Goal: Transaction & Acquisition: Purchase product/service

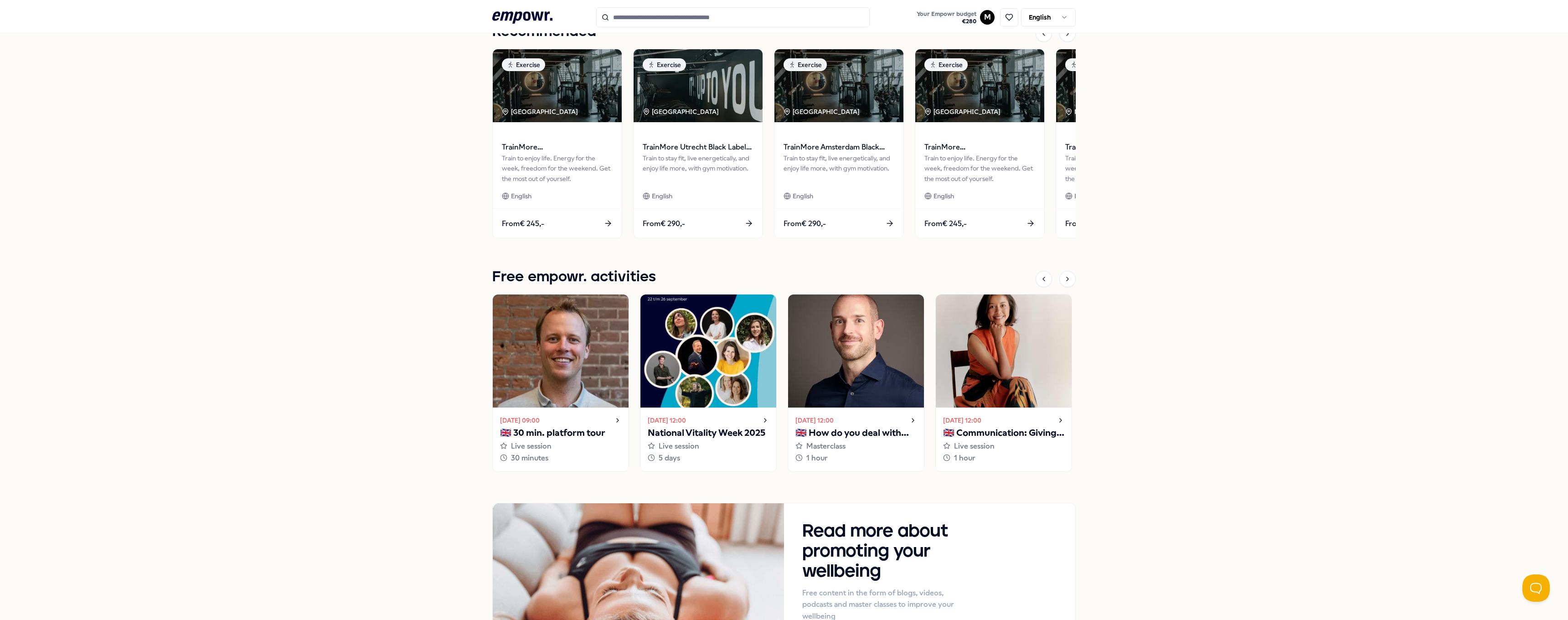
scroll to position [291, 0]
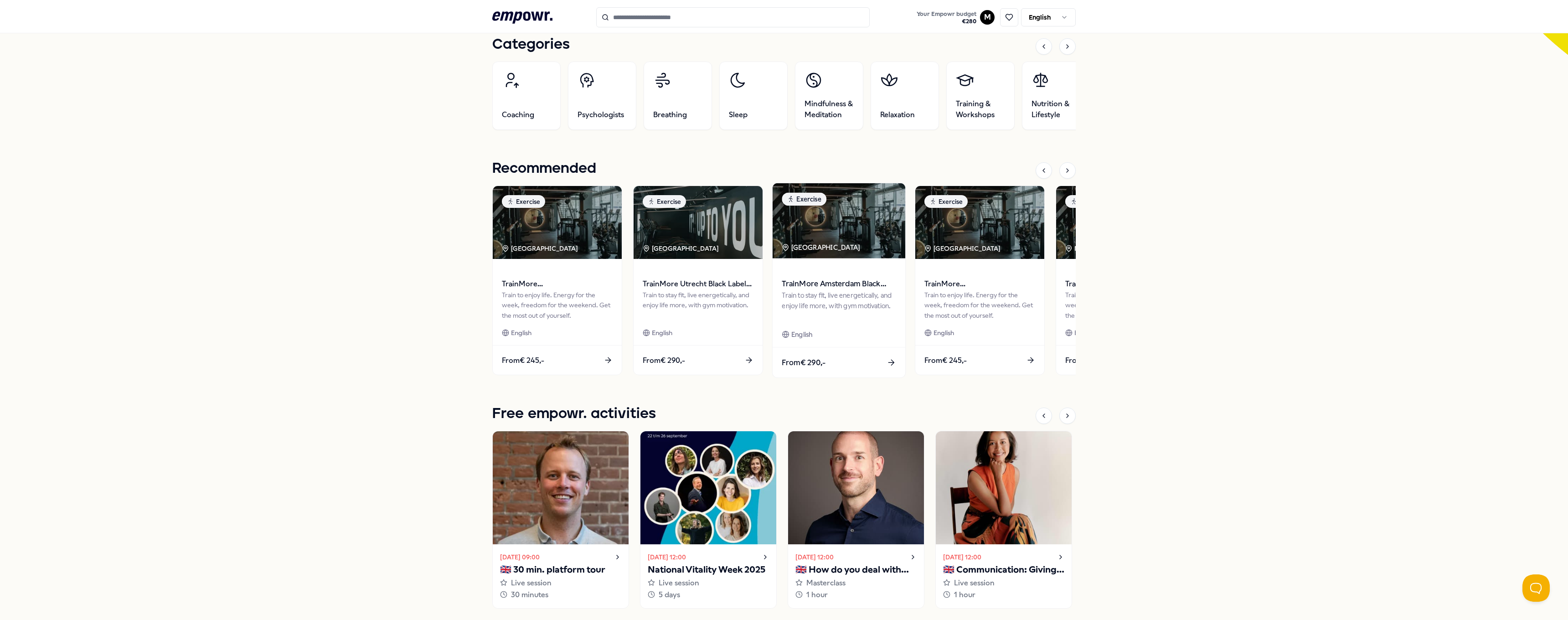
click at [833, 284] on span "TrainMore Amsterdam Black Label: Open Gym" at bounding box center [839, 284] width 114 height 11
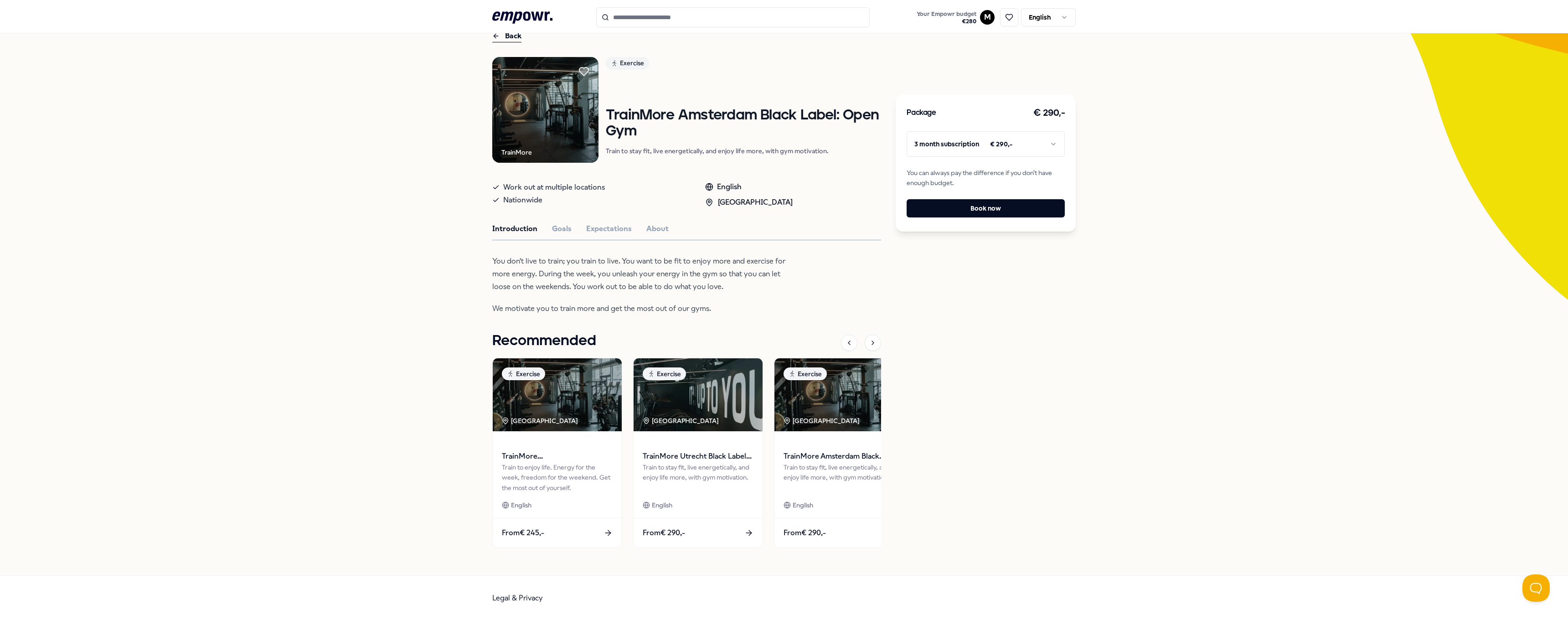
scroll to position [48, 0]
click at [562, 237] on div "TrainMore Exercise TrainMore Amsterdam Black Label: Open Gym Train to stay fit,…" at bounding box center [686, 307] width 389 height 500
click at [561, 231] on button "Goals" at bounding box center [562, 228] width 20 height 11
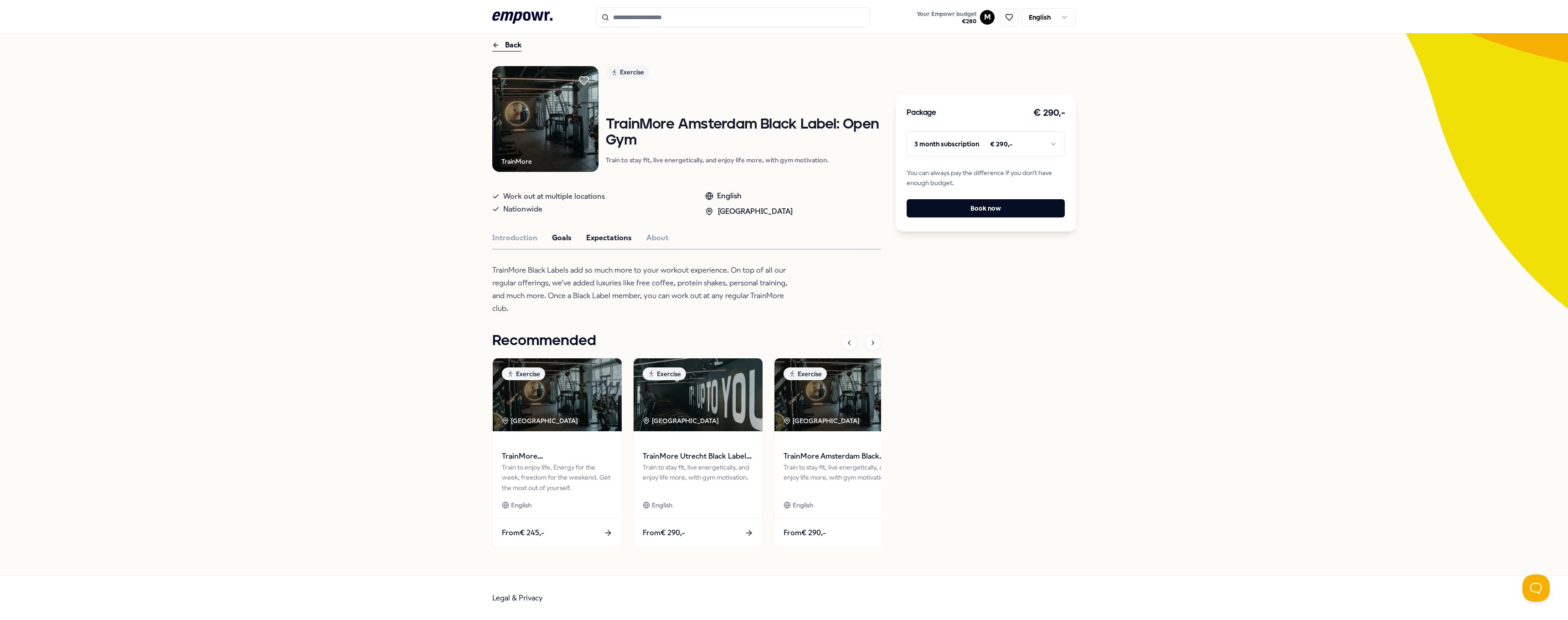
click at [603, 243] on button "Expectations" at bounding box center [609, 238] width 45 height 11
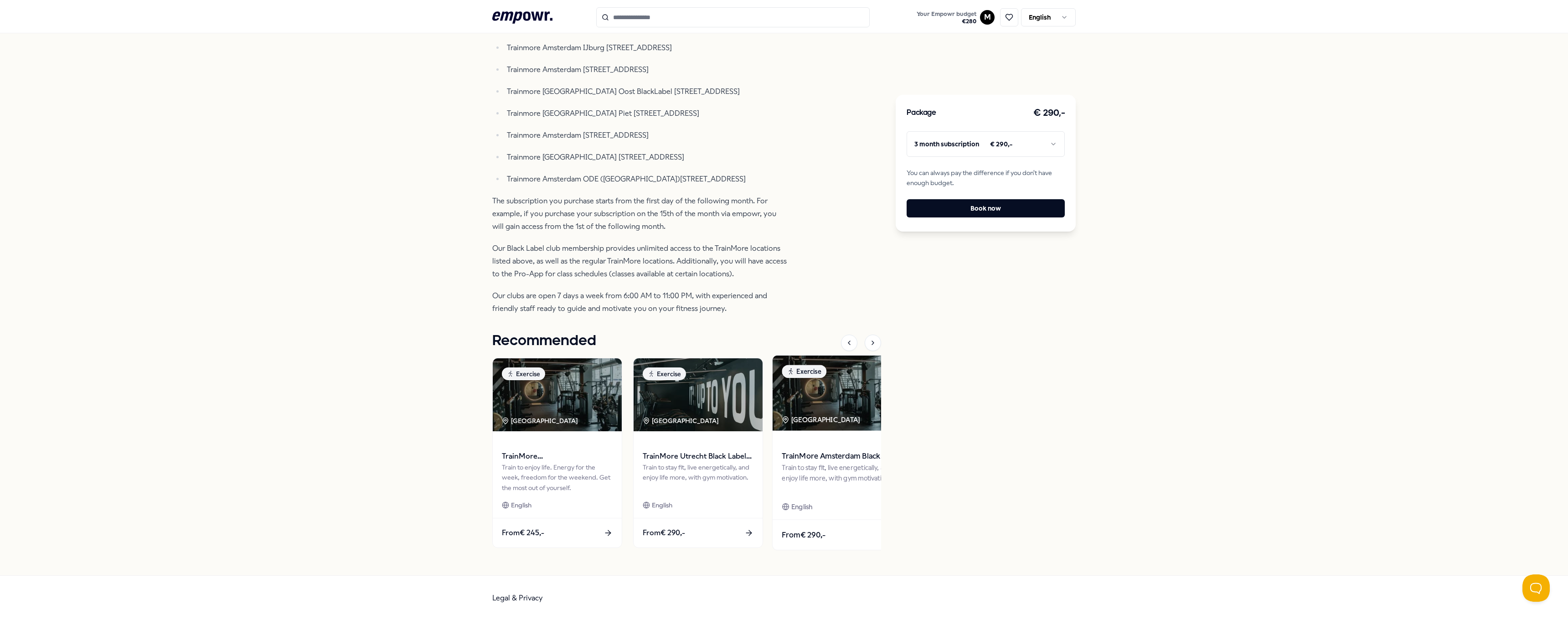
scroll to position [259, 0]
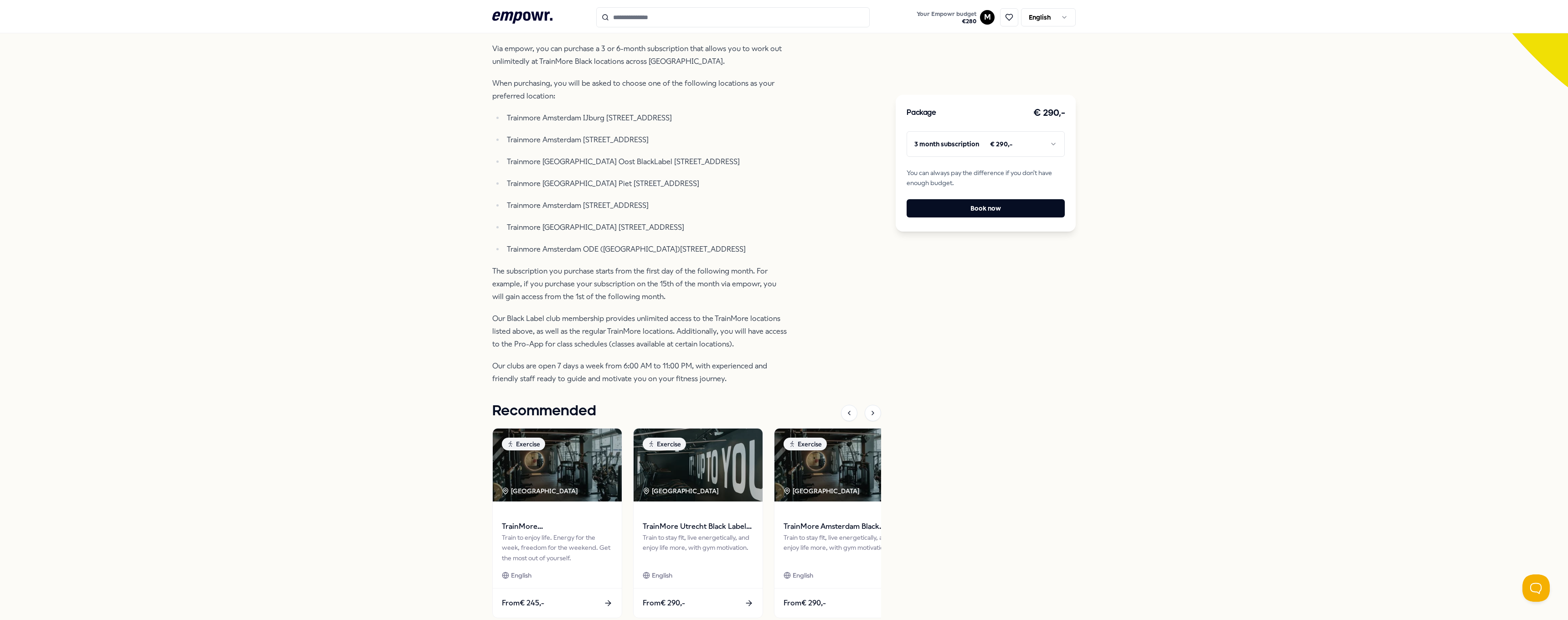
click at [650, 117] on p "Trainmore Amsterdam IJburg [STREET_ADDRESS]" at bounding box center [647, 118] width 281 height 13
click at [592, 117] on p "Trainmore Amsterdam IJburg [STREET_ADDRESS]" at bounding box center [647, 118] width 281 height 13
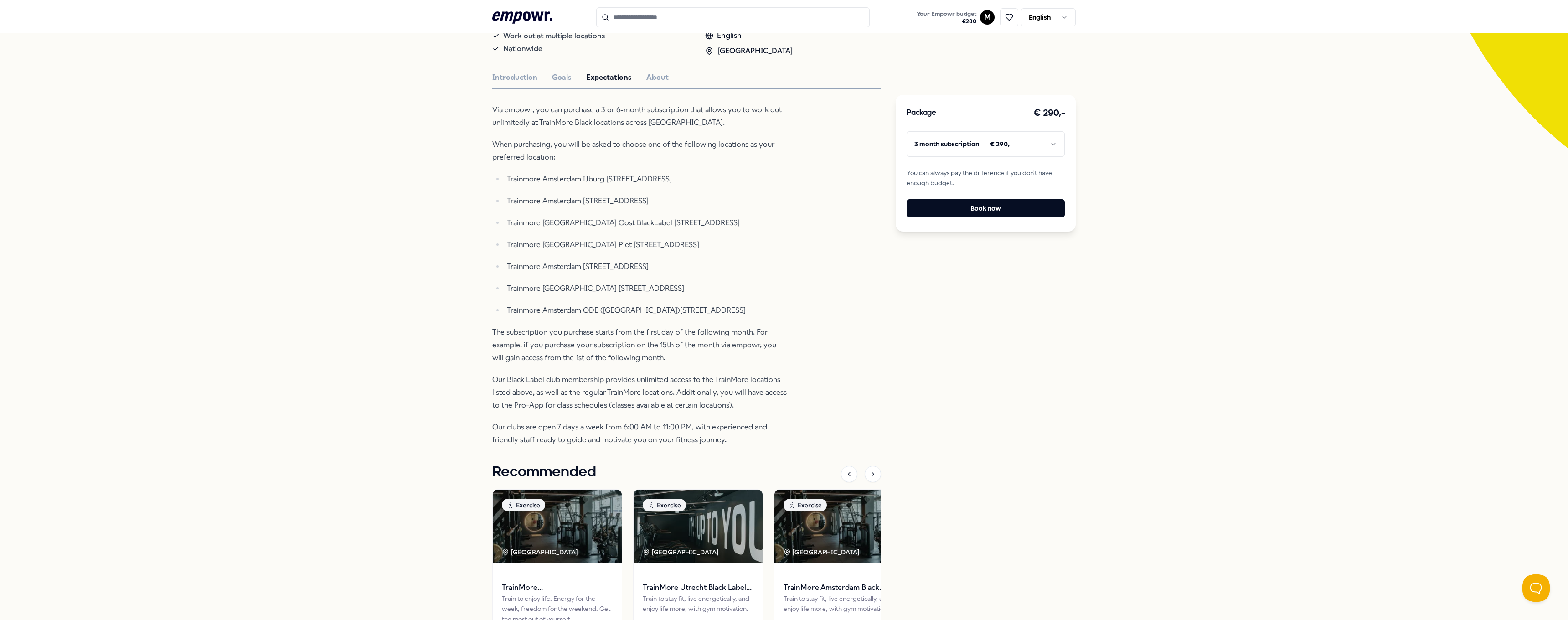
scroll to position [200, 0]
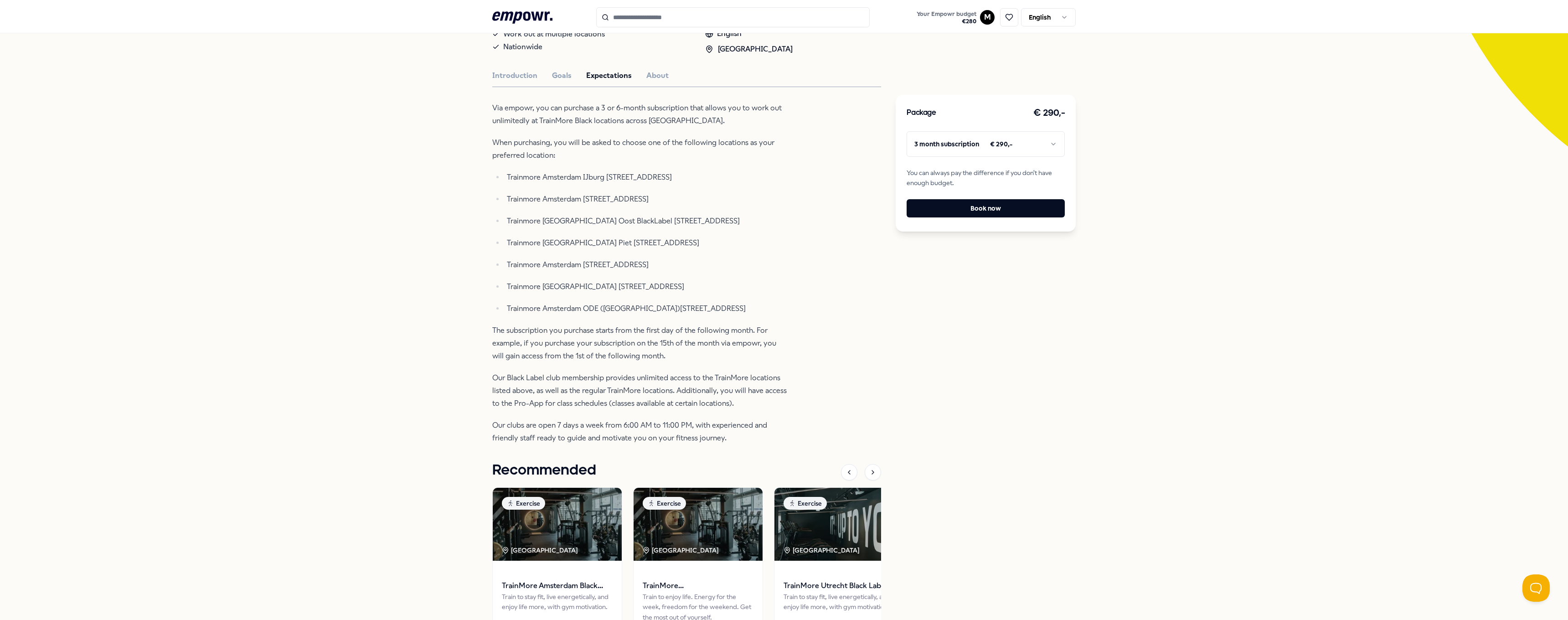
click at [833, 220] on div "TrainMore Exercise TrainMore Amsterdam Black Label: Open Gym Train to stay fit,…" at bounding box center [686, 295] width 389 height 782
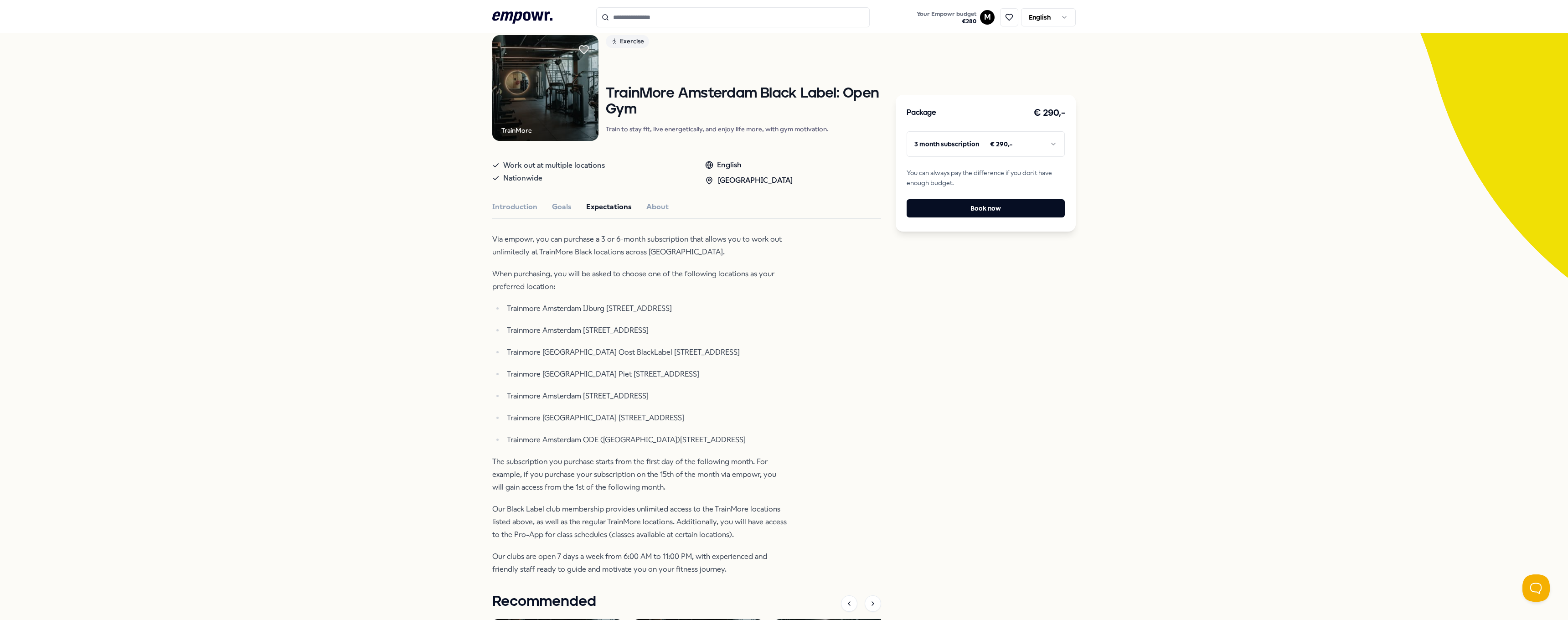
scroll to position [117, 0]
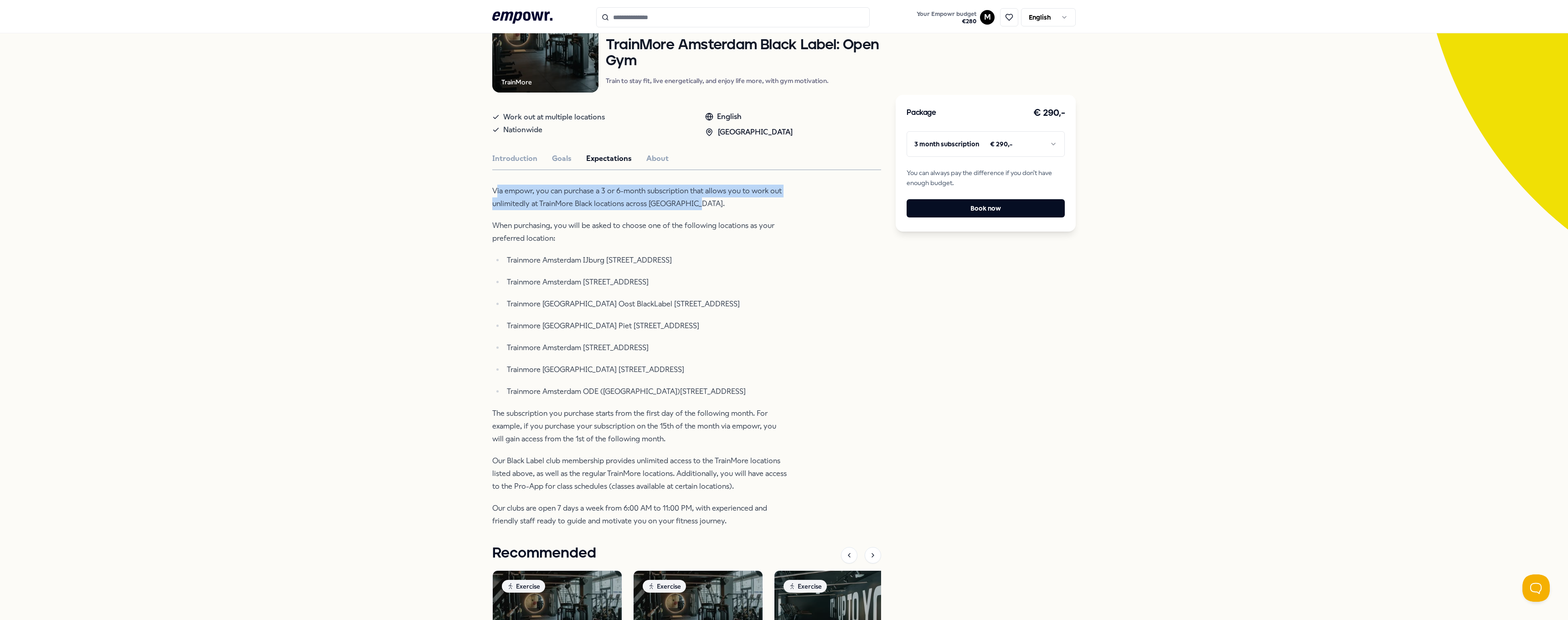
drag, startPoint x: 494, startPoint y: 192, endPoint x: 689, endPoint y: 205, distance: 195.4
click at [689, 205] on p "Via empowr, you can purchase a 3 or 6-month subscription that allows you to wor…" at bounding box center [640, 197] width 296 height 25
click at [728, 210] on p "Via empowr, you can purchase a 3 or 6-month subscription that allows you to wor…" at bounding box center [640, 197] width 296 height 25
click at [1034, 139] on html ".empowr-logo_svg__cls-1{fill:#03032f} Your Empowr budget € 280 M English All ca…" at bounding box center [784, 310] width 1568 height 620
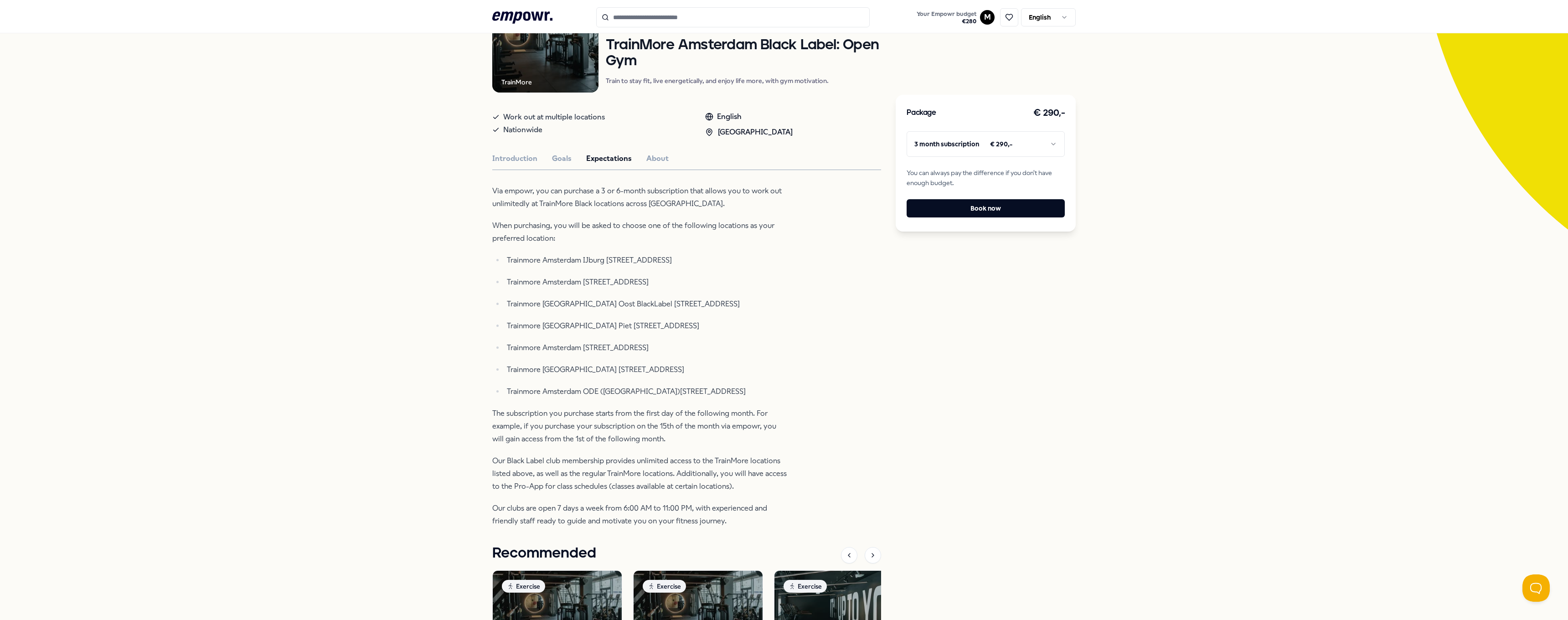
click at [1155, 145] on div "Back TrainMore Exercise TrainMore [GEOGRAPHIC_DATA] Black Label: Open Gym Train…" at bounding box center [784, 364] width 1568 height 845
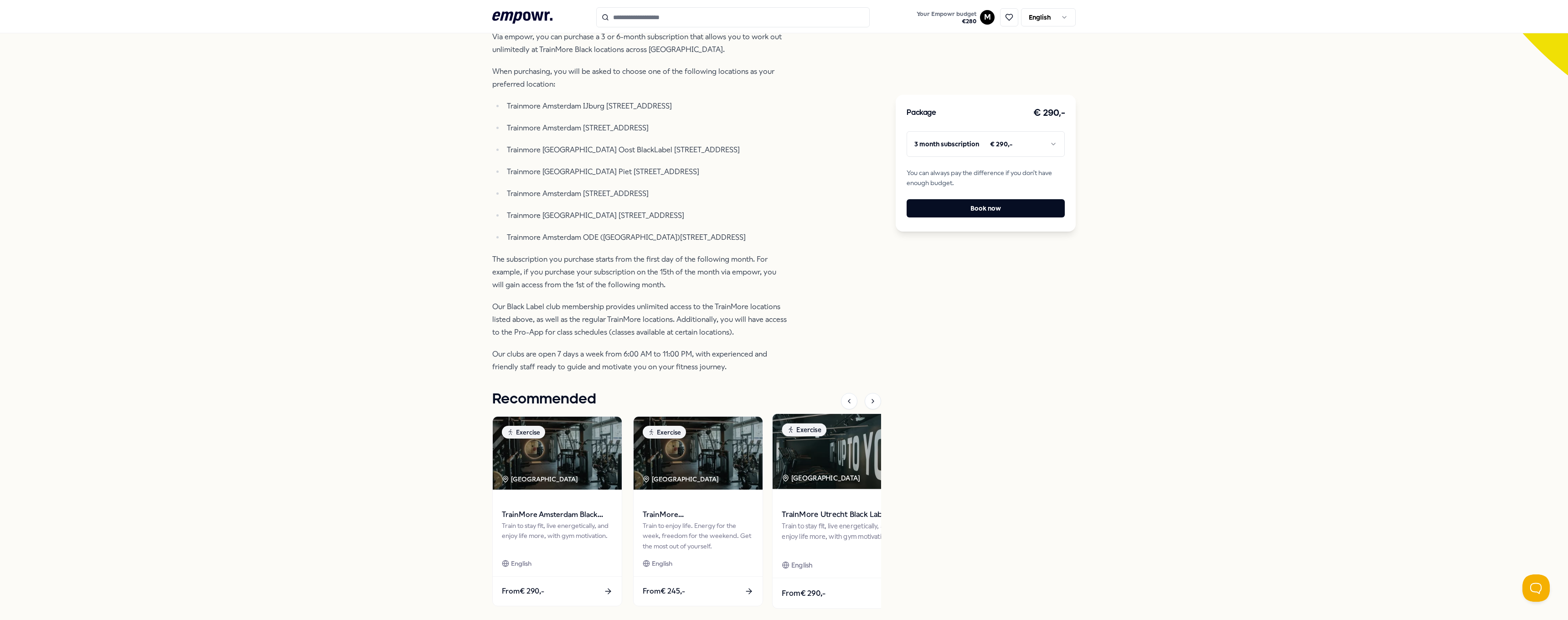
scroll to position [330, 0]
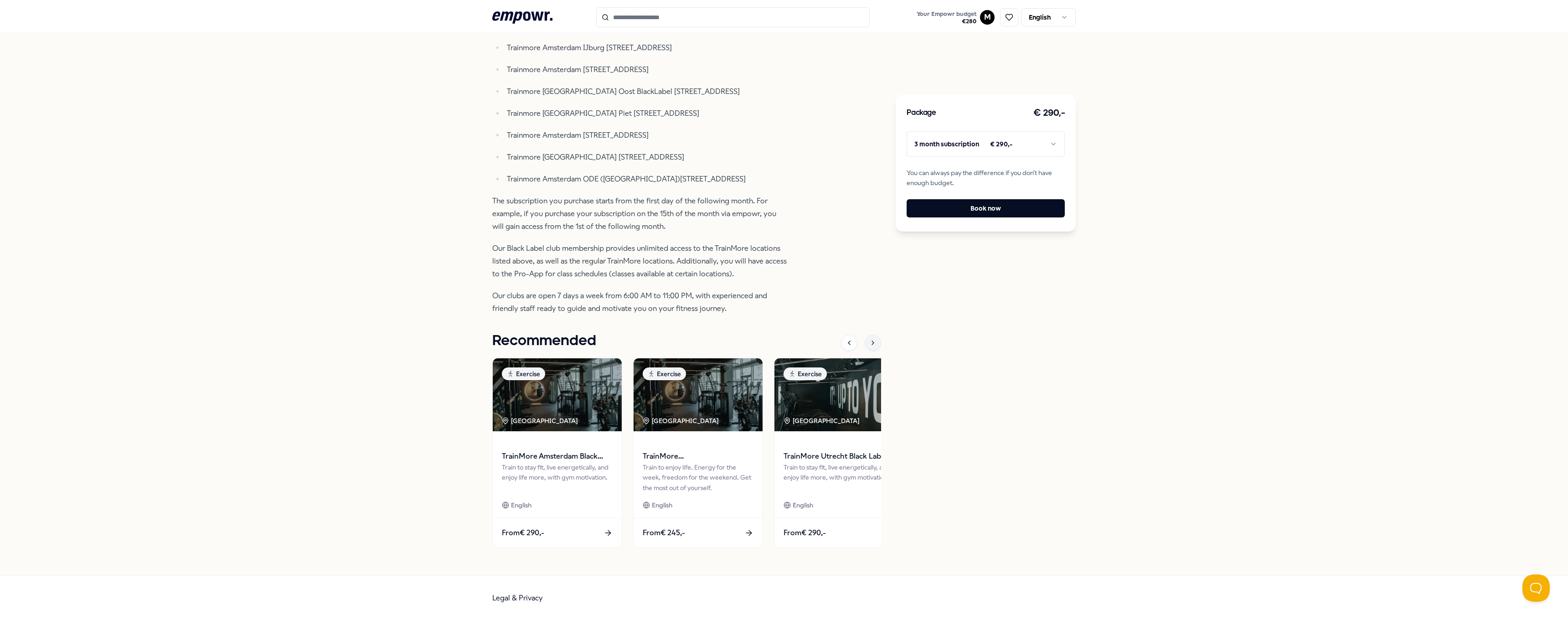
click at [866, 350] on div at bounding box center [873, 342] width 16 height 16
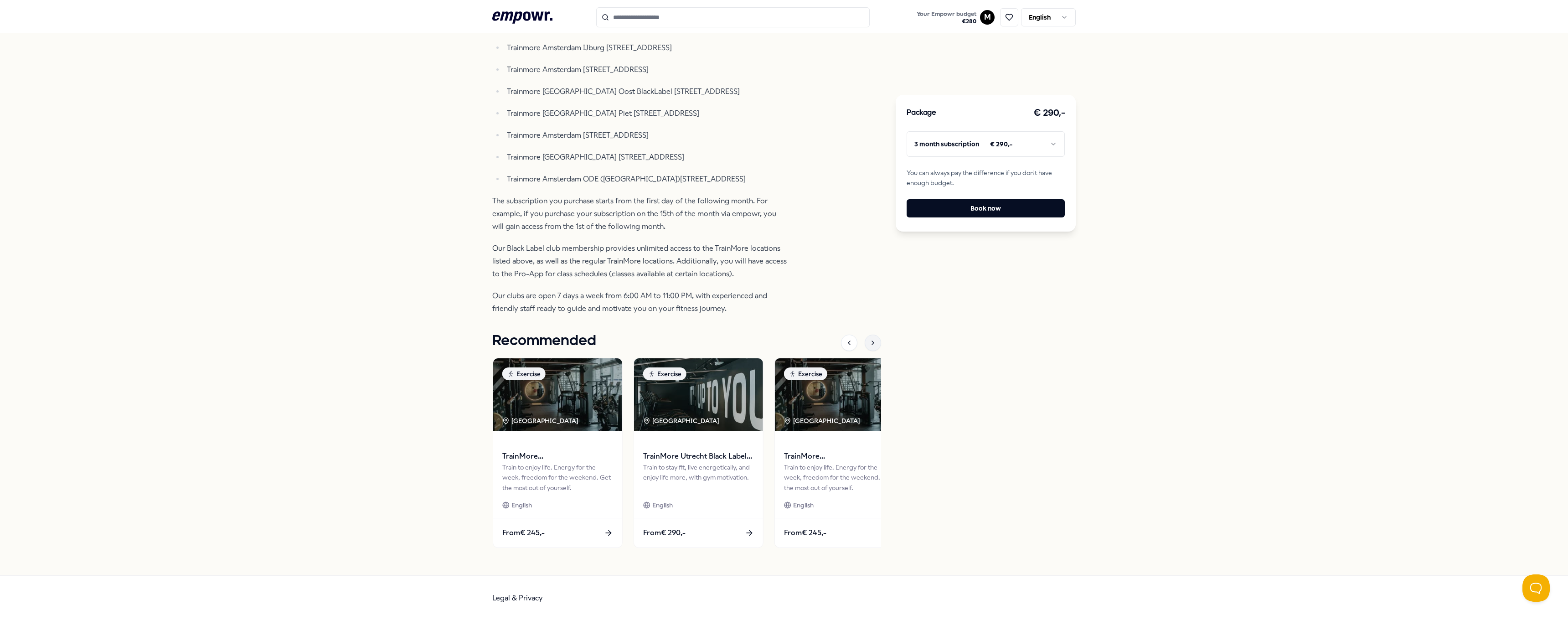
click at [867, 348] on div at bounding box center [873, 342] width 16 height 16
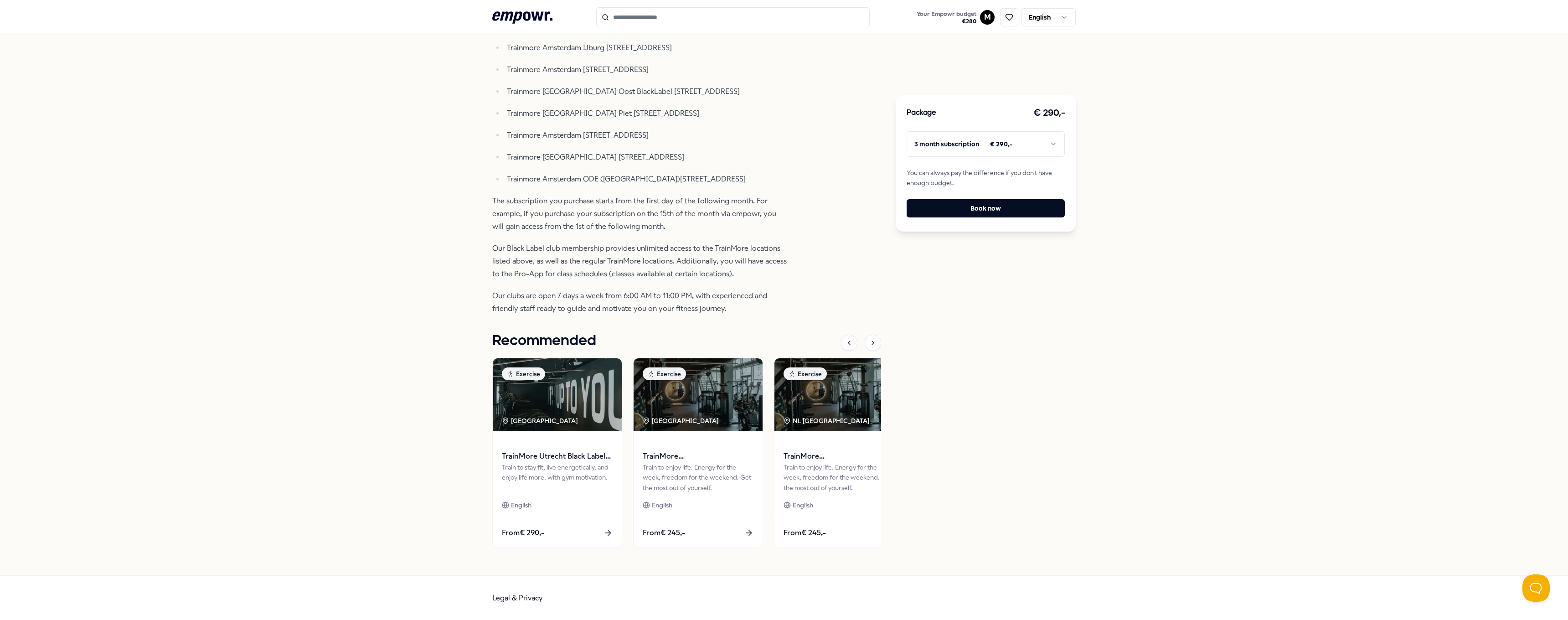
click at [1175, 356] on div "Back TrainMore Exercise TrainMore [GEOGRAPHIC_DATA] Black Label: Open Gym Train…" at bounding box center [784, 152] width 1568 height 845
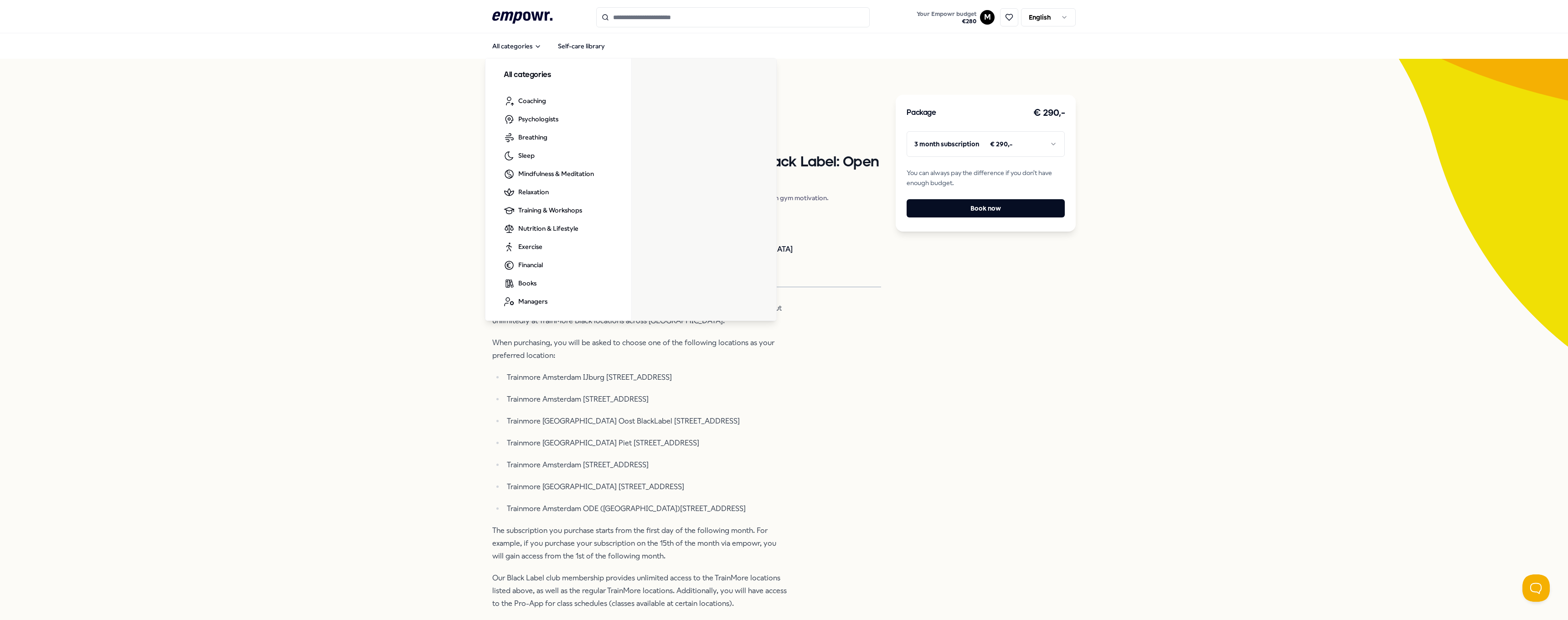
click at [527, 20] on icon ".empowr-logo_svg__cls-1{fill:#03032f}" at bounding box center [522, 18] width 60 height 17
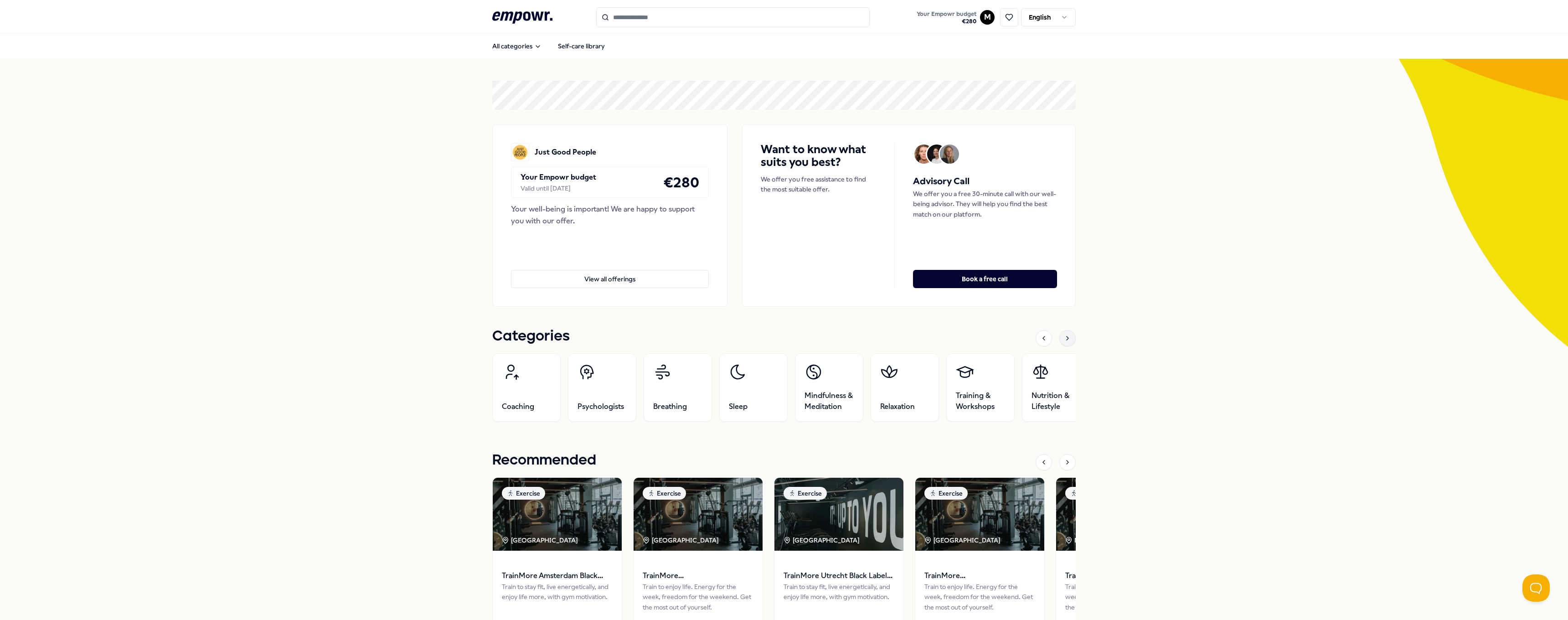
click at [1068, 339] on div at bounding box center [1067, 337] width 16 height 16
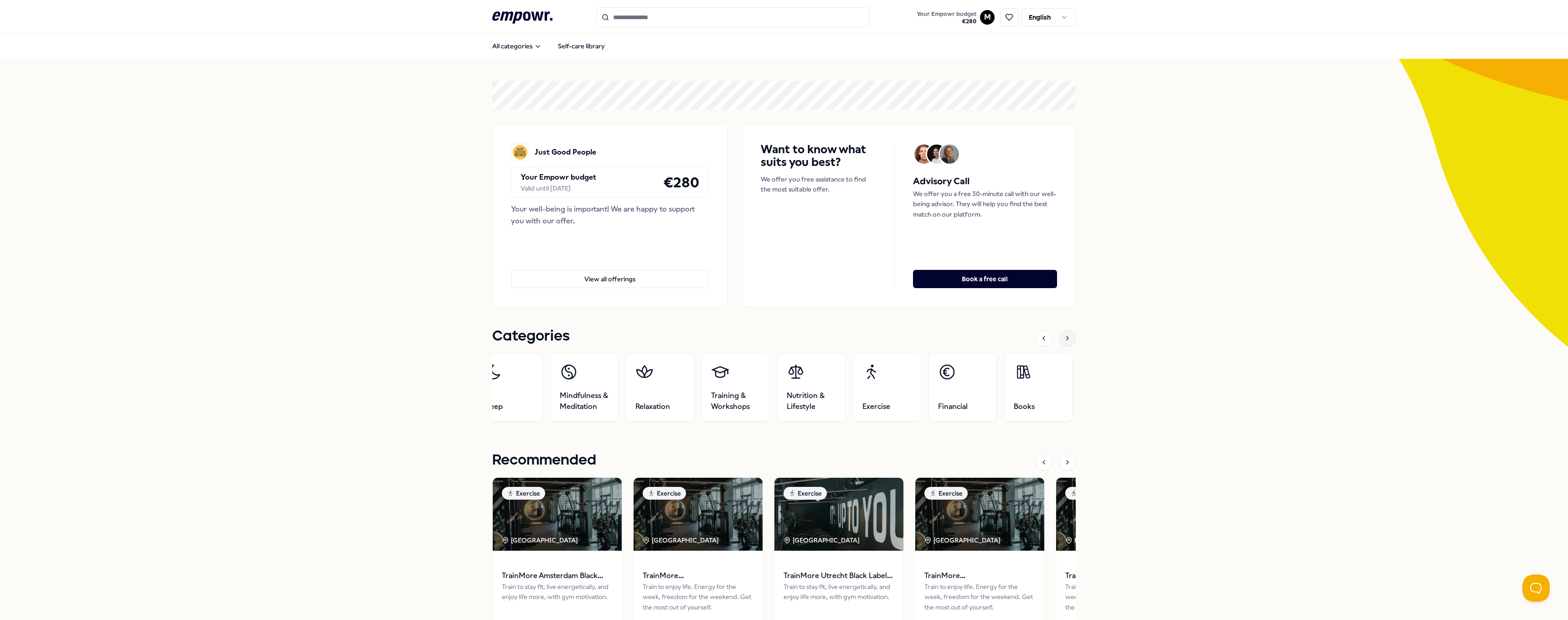
click at [1068, 339] on div at bounding box center [1067, 337] width 16 height 16
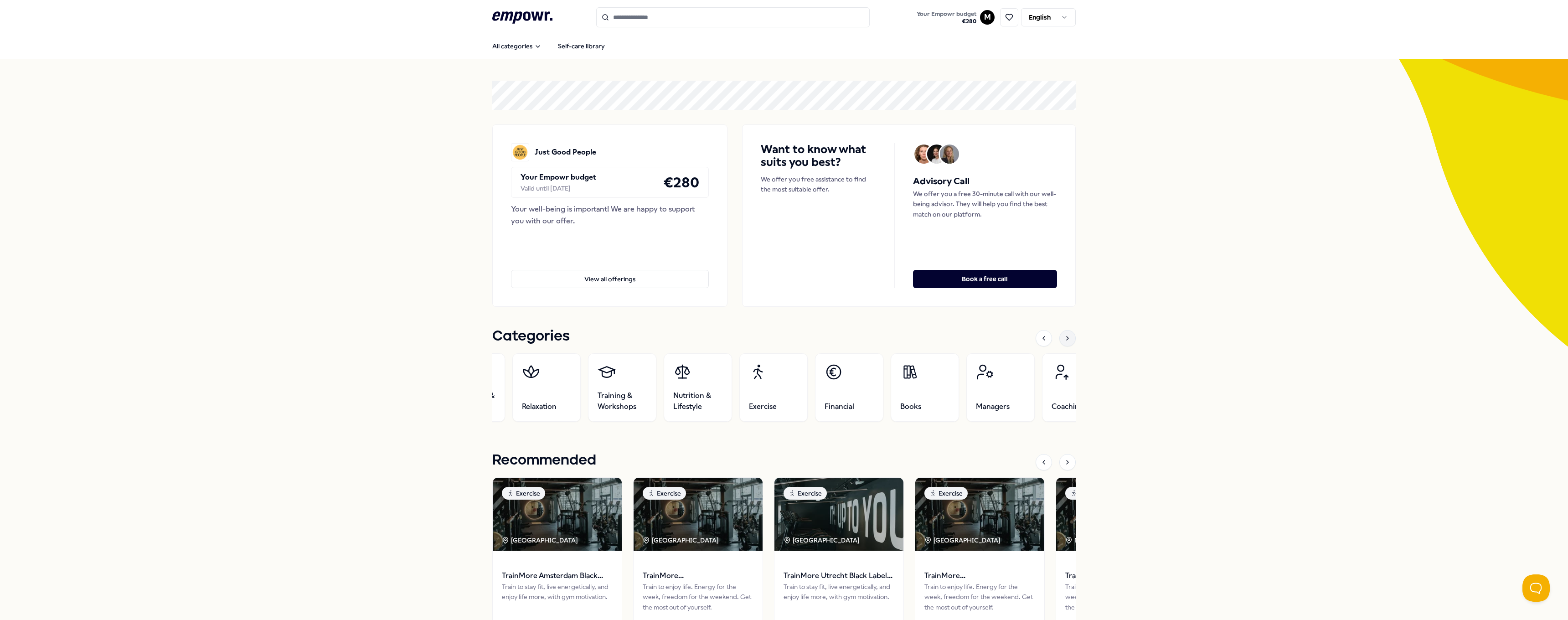
click at [1068, 339] on div at bounding box center [1067, 337] width 16 height 16
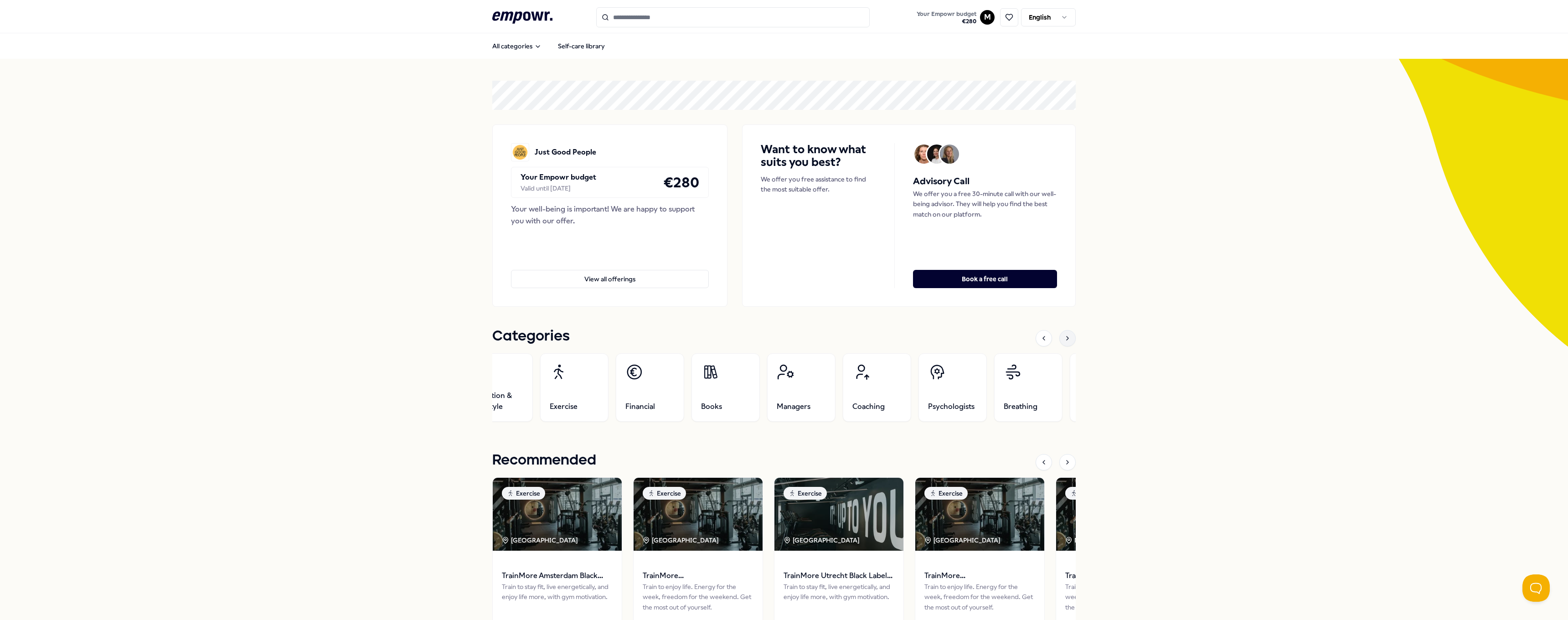
click at [1068, 339] on div at bounding box center [1067, 337] width 16 height 16
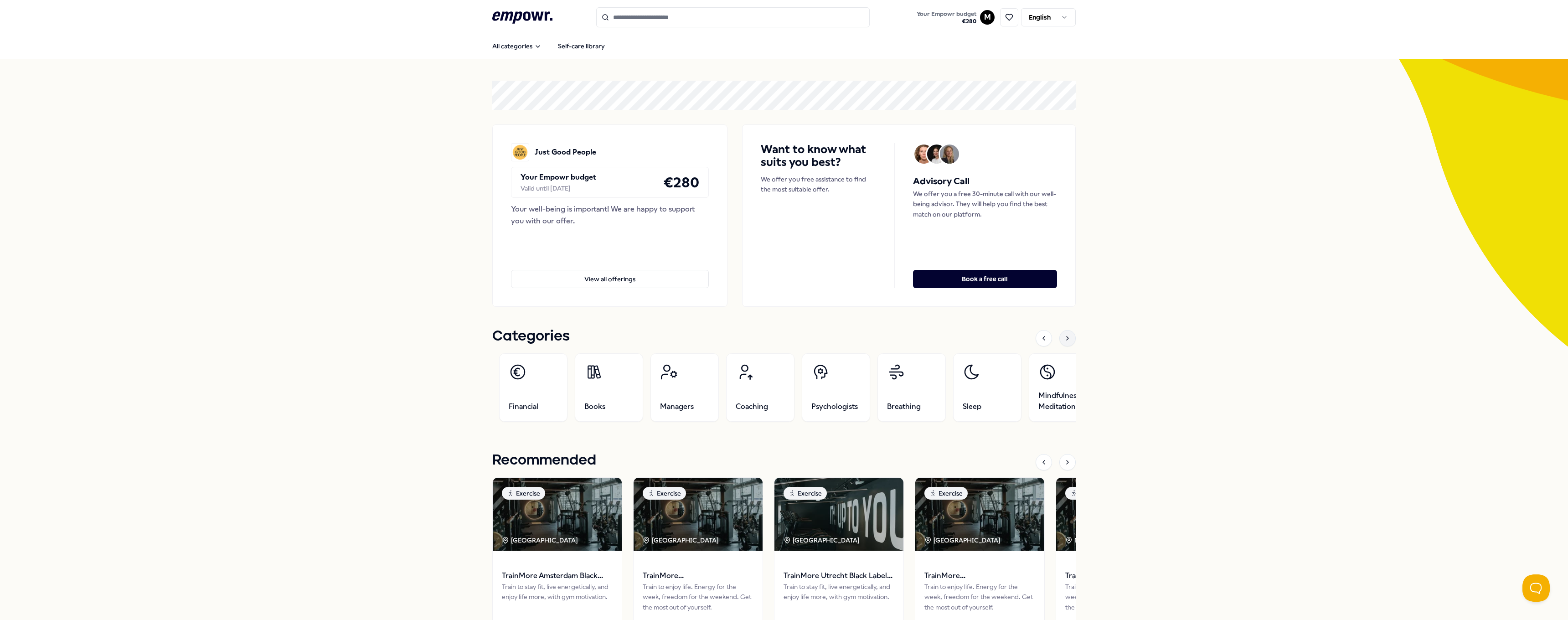
click at [1068, 339] on div at bounding box center [1067, 337] width 16 height 16
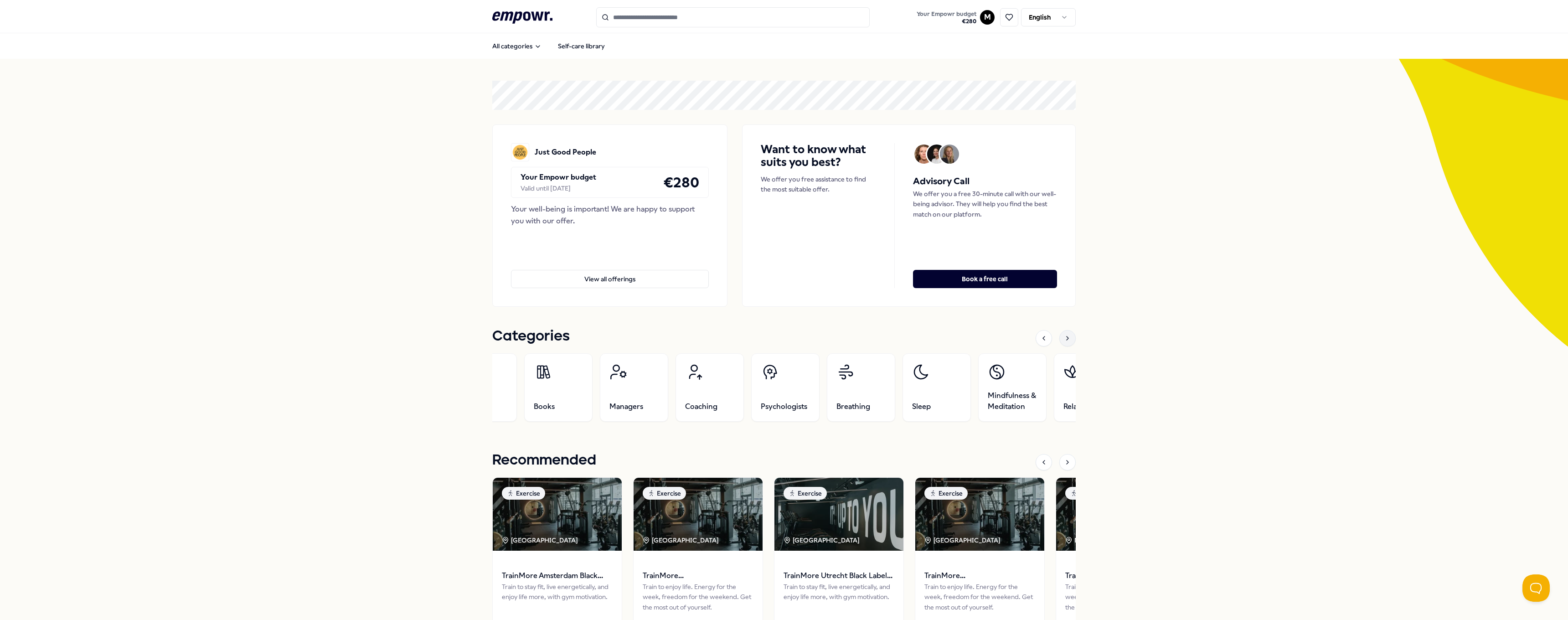
click at [1068, 339] on div at bounding box center [1067, 337] width 16 height 16
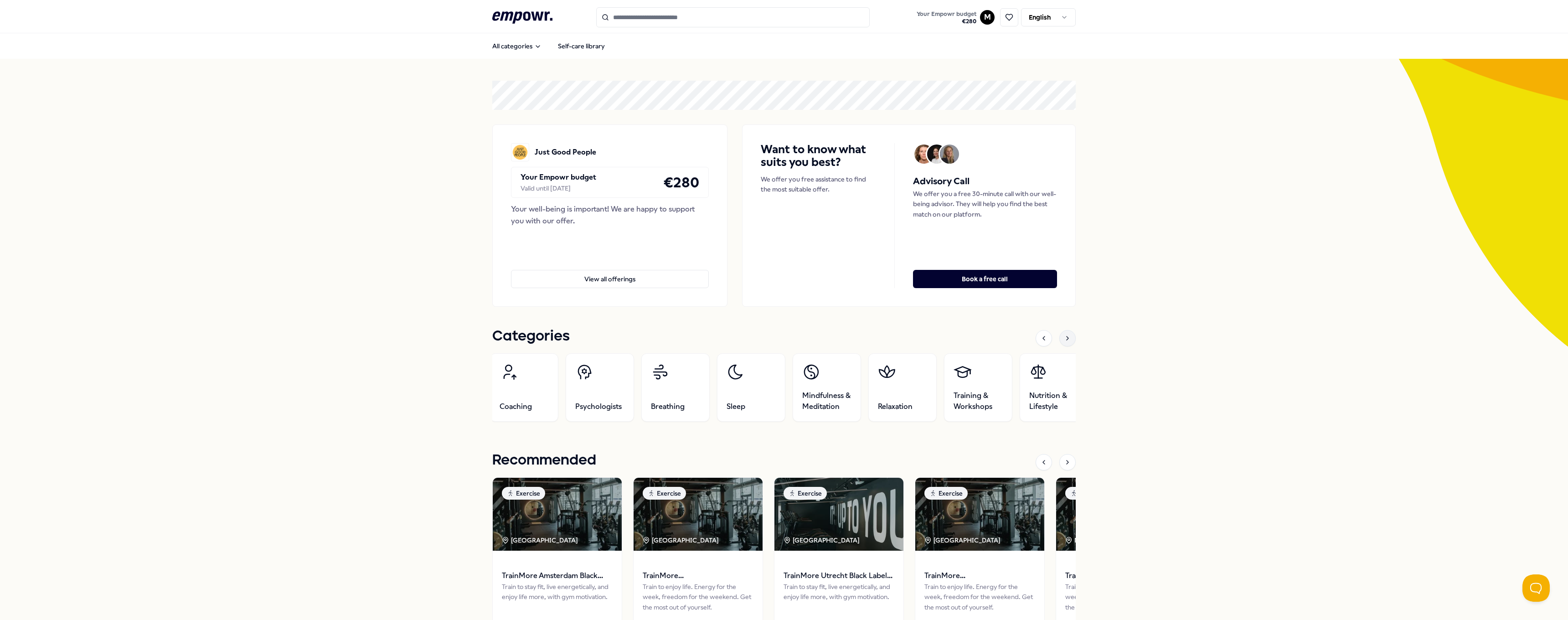
click at [1068, 339] on div at bounding box center [1067, 337] width 16 height 16
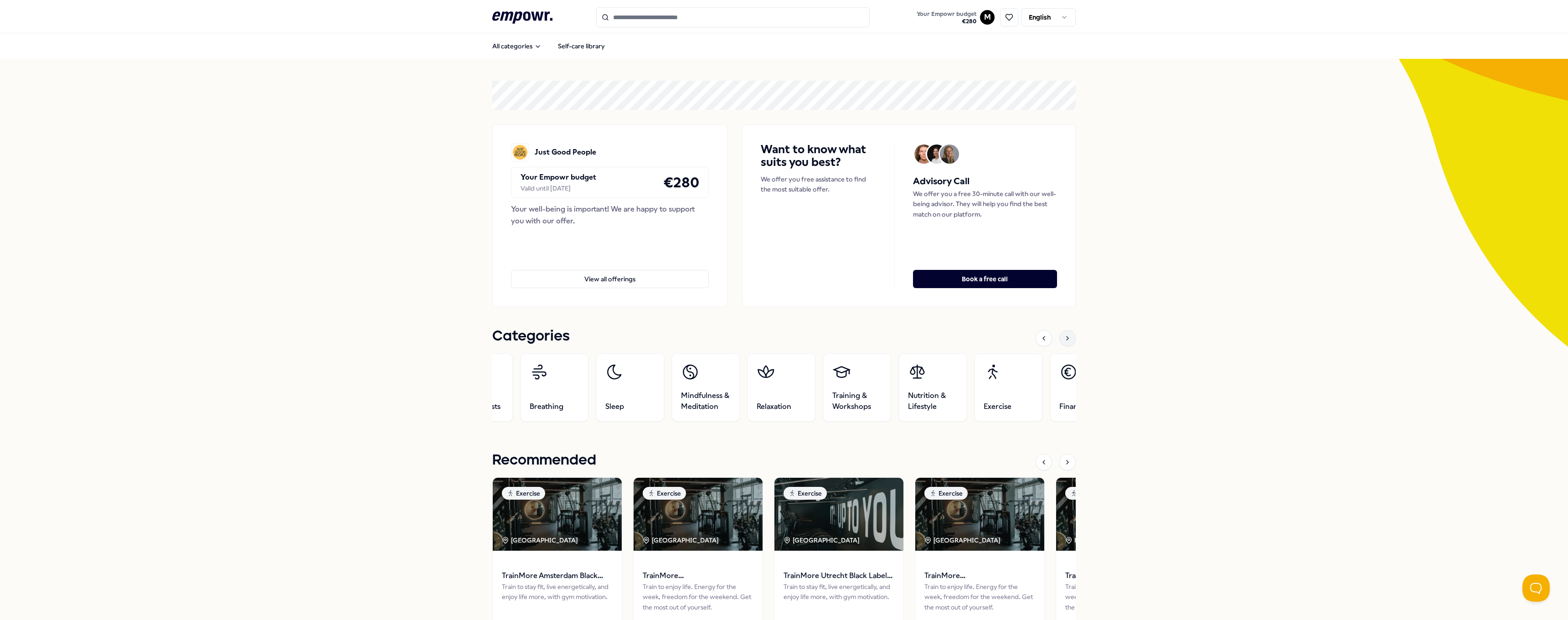
click at [1068, 339] on div at bounding box center [1067, 337] width 16 height 16
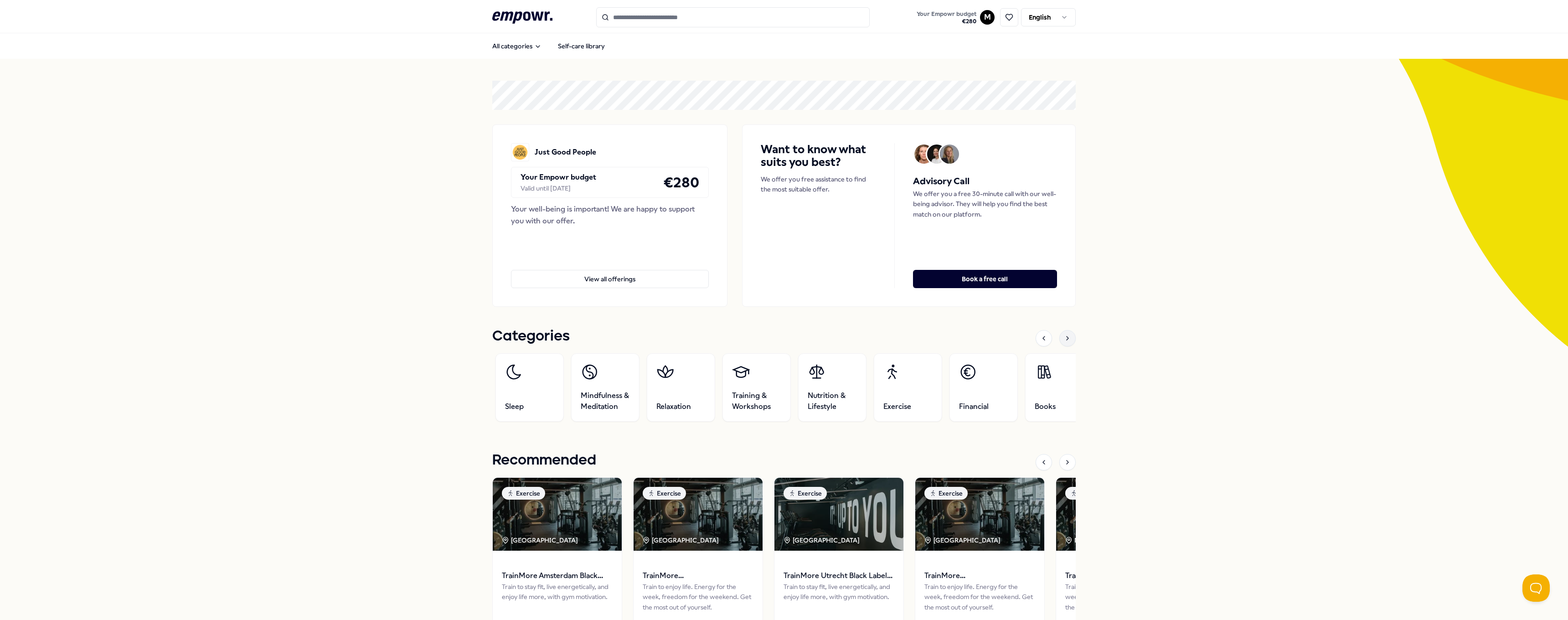
click at [1068, 339] on div at bounding box center [1067, 337] width 16 height 16
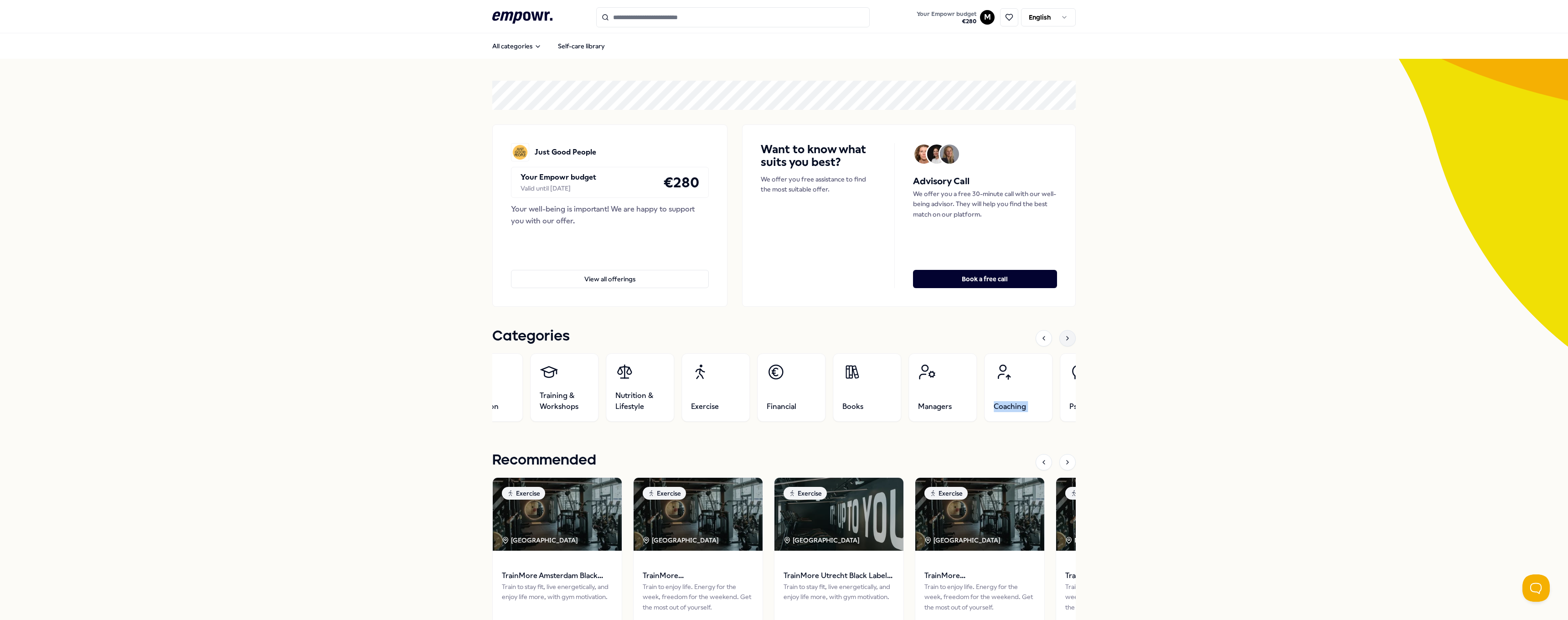
click at [1068, 339] on div at bounding box center [1067, 337] width 16 height 16
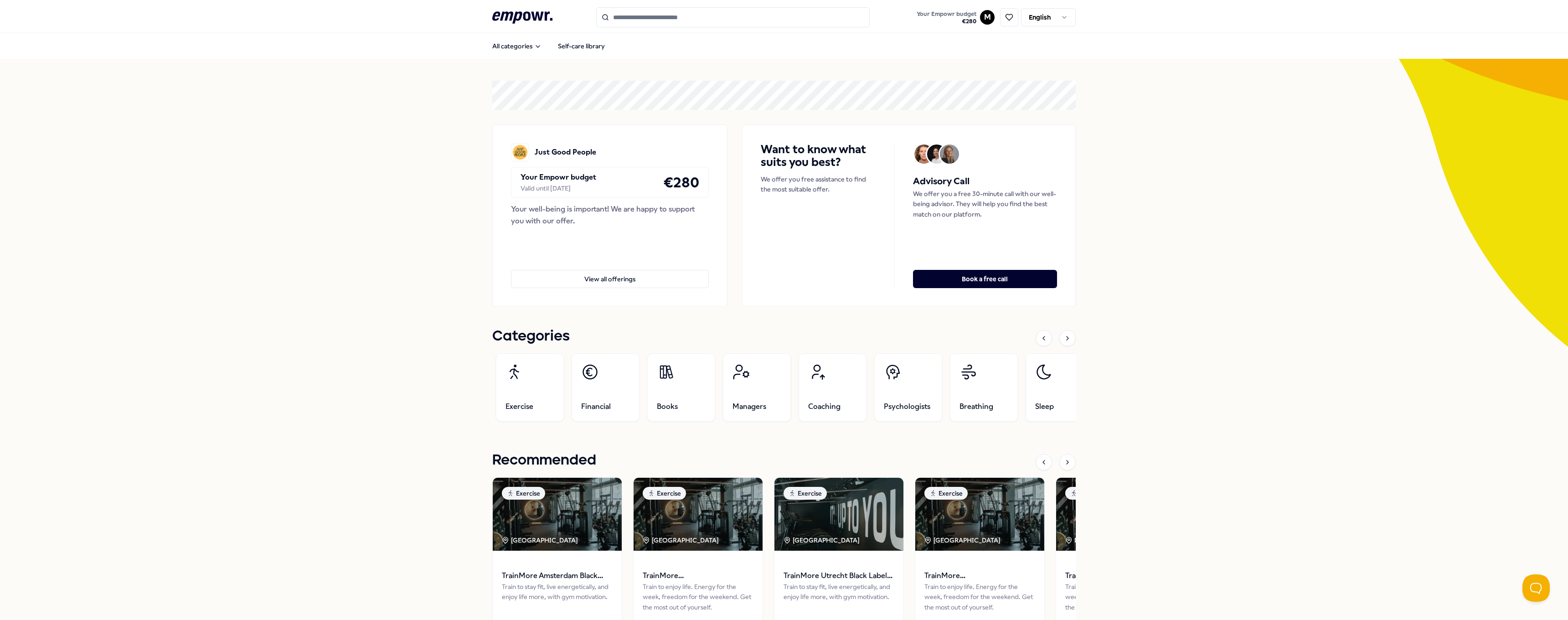
drag, startPoint x: 1145, startPoint y: 300, endPoint x: 1159, endPoint y: 307, distance: 15.7
click at [1146, 300] on div "Just Good People Your Empowr budget Valid until [DATE] € 280 Your well-being is…" at bounding box center [784, 606] width 1568 height 1095
click at [1222, 286] on div "Just Good People Your Empowr budget Valid until [DATE] € 280 Your well-being is…" at bounding box center [784, 606] width 1568 height 1095
click at [1122, 243] on div "Just Good People Your Empowr budget Valid until [DATE] € 280 Your well-being is…" at bounding box center [784, 606] width 1568 height 1095
